Goal: Transaction & Acquisition: Purchase product/service

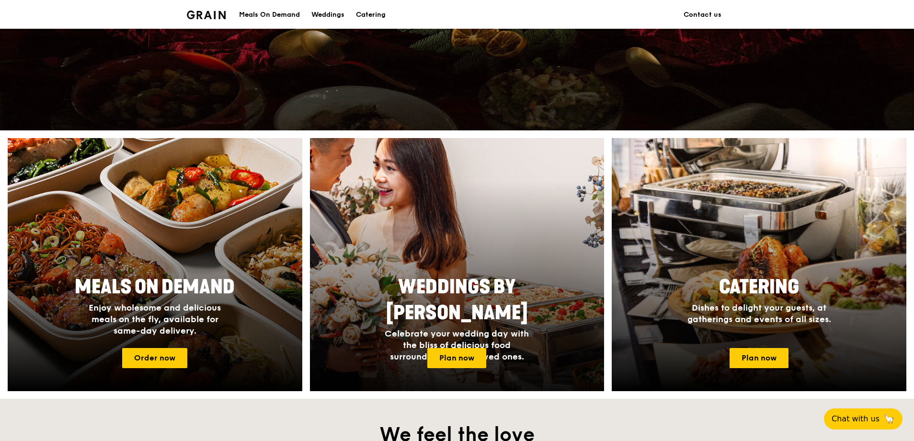
scroll to position [288, 0]
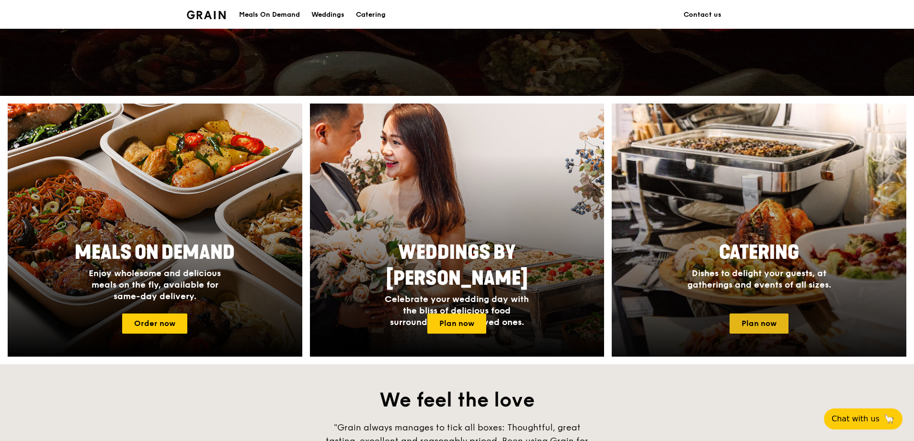
click at [762, 323] on link "Plan now" at bounding box center [759, 323] width 59 height 20
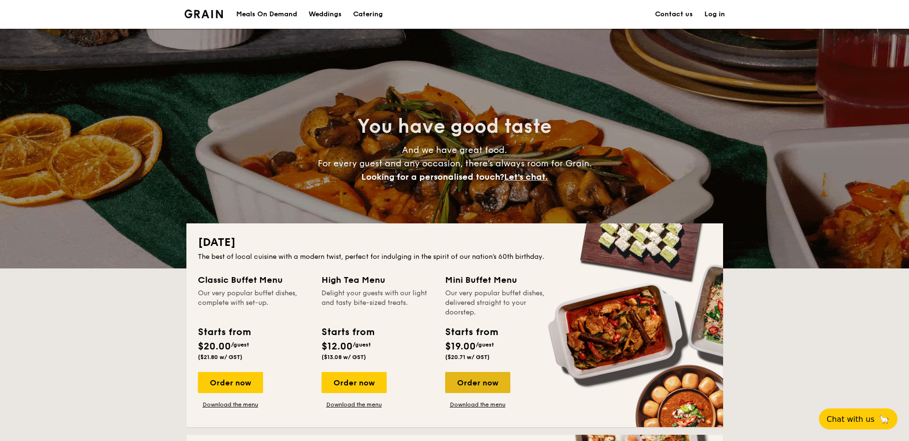
click at [483, 373] on div "Order now" at bounding box center [477, 382] width 65 height 21
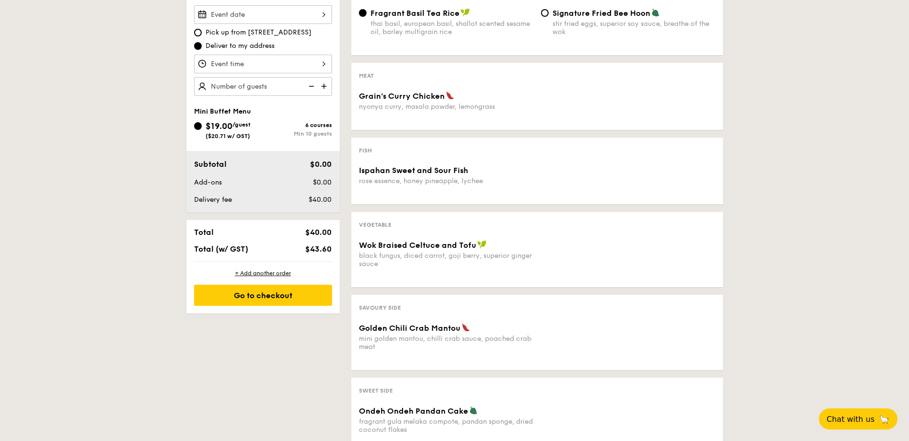
scroll to position [335, 0]
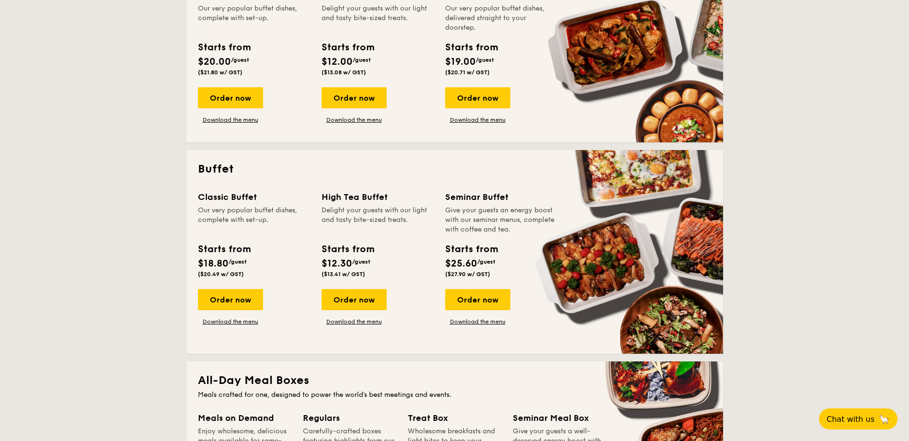
scroll to position [288, 0]
